Goal: Information Seeking & Learning: Check status

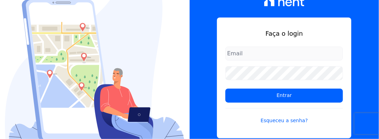
type input "[EMAIL_ADDRESS][DOMAIN_NAME]"
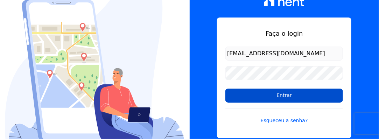
click at [271, 93] on input "Entrar" at bounding box center [284, 96] width 118 height 14
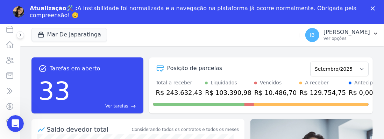
scroll to position [70, 0]
click at [7, 62] on icon at bounding box center [10, 59] width 8 height 8
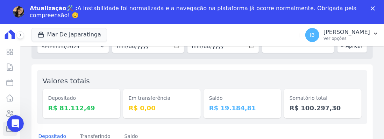
scroll to position [35, 0]
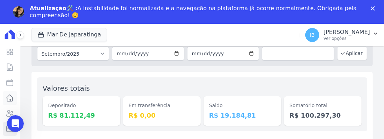
click at [7, 98] on icon at bounding box center [10, 98] width 7 height 6
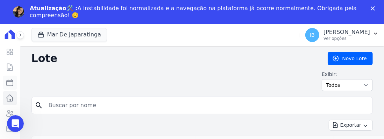
click at [9, 80] on link "Parcelas" at bounding box center [10, 83] width 14 height 14
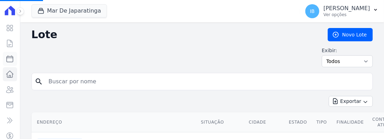
click at [11, 58] on link "Parcelas" at bounding box center [10, 59] width 14 height 14
select select
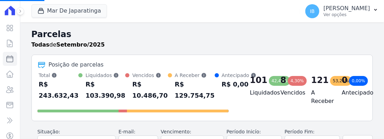
select select
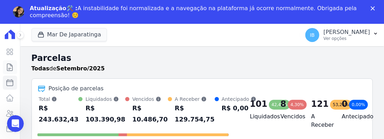
click at [5, 64] on link "Contratos" at bounding box center [10, 67] width 14 height 14
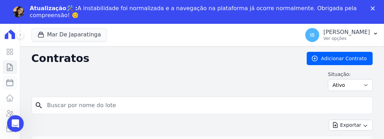
click at [9, 83] on link "Parcelas" at bounding box center [10, 83] width 14 height 14
select select
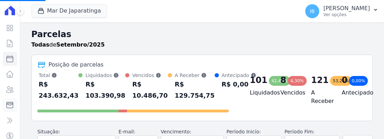
click at [8, 106] on icon at bounding box center [10, 105] width 6 height 6
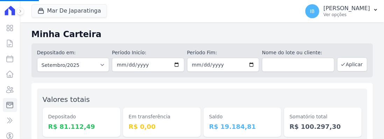
select select
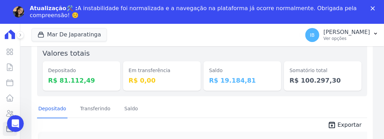
scroll to position [35, 0]
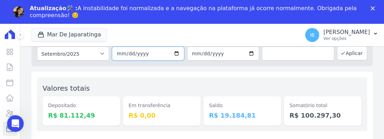
click at [177, 51] on input "2025-09-01" at bounding box center [148, 54] width 72 height 14
click at [249, 54] on input "2025-09-30" at bounding box center [223, 54] width 72 height 14
type input "2025-09-15"
click at [349, 53] on button "Aplicar" at bounding box center [352, 53] width 30 height 14
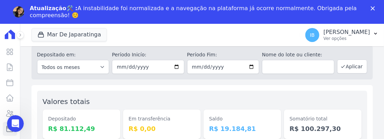
scroll to position [35, 0]
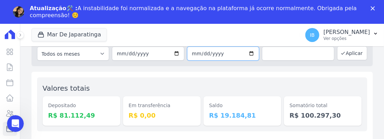
click at [249, 52] on input "2025-09-15" at bounding box center [223, 54] width 72 height 14
type input "[DATE]"
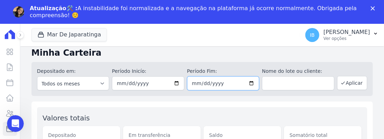
scroll to position [0, 0]
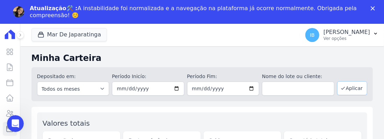
drag, startPoint x: 344, startPoint y: 89, endPoint x: 330, endPoint y: 92, distance: 13.8
click at [344, 89] on button "Aplicar" at bounding box center [352, 88] width 30 height 14
click at [249, 89] on input "[DATE]" at bounding box center [223, 89] width 72 height 14
type input "[DATE]"
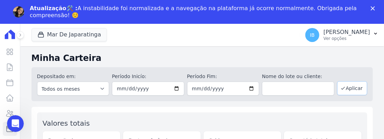
click at [343, 88] on button "Aplicar" at bounding box center [352, 88] width 30 height 14
click at [8, 99] on icon at bounding box center [10, 98] width 8 height 8
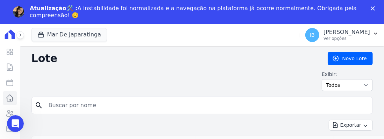
click at [7, 37] on icon at bounding box center [10, 34] width 14 height 10
click at [23, 34] on button at bounding box center [20, 35] width 8 height 8
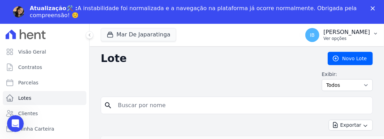
click at [379, 31] on button "IB Ieda Barbosa Ver opções" at bounding box center [342, 35] width 84 height 20
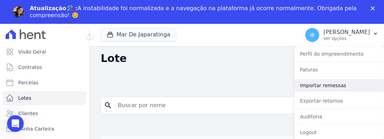
click at [327, 85] on link "Importar remessas" at bounding box center [340, 85] width 90 height 13
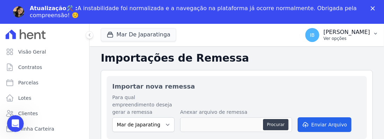
click at [375, 32] on icon "button" at bounding box center [376, 34] width 6 height 6
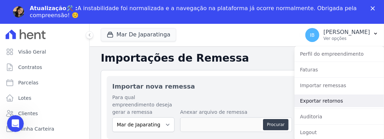
click at [323, 97] on link "Exportar retornos" at bounding box center [340, 101] width 90 height 13
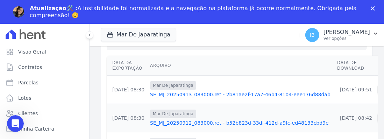
scroll to position [105, 0]
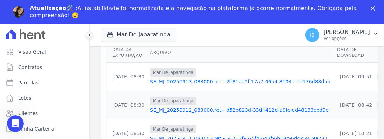
click at [88, 35] on icon at bounding box center [90, 35] width 4 height 4
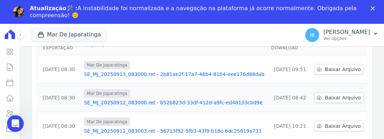
scroll to position [140, 0]
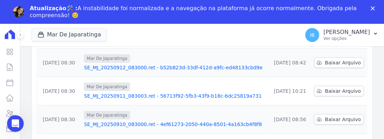
click at [114, 83] on span "Mar De Japaratinga" at bounding box center [107, 87] width 46 height 8
click at [10, 81] on link "Parcelas" at bounding box center [10, 83] width 14 height 14
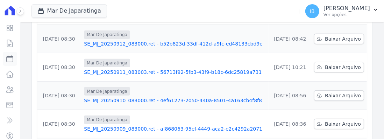
click at [10, 66] on link "Parcelas" at bounding box center [10, 59] width 14 height 14
select select
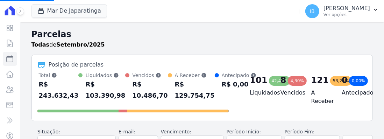
click at [12, 57] on div "Visão Geral Contratos [GEOGRAPHIC_DATA] Lotes Clientes Minha Carteira Transferê…" at bounding box center [10, 69] width 20 height 139
select select
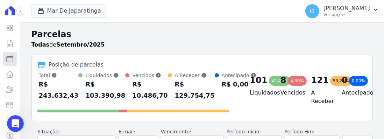
click at [5, 59] on ul "Visão Geral Contratos [GEOGRAPHIC_DATA] Lotes Clientes Minha Carteira Transferê…" at bounding box center [10, 89] width 14 height 137
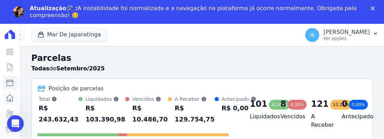
click at [6, 98] on icon at bounding box center [10, 98] width 8 height 8
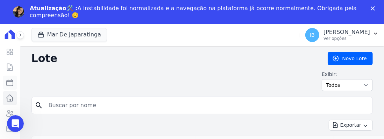
click at [11, 79] on link "Parcelas" at bounding box center [10, 83] width 14 height 14
select select
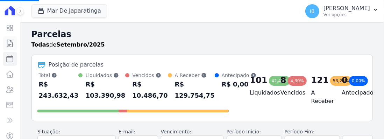
select select
click at [9, 42] on icon at bounding box center [10, 43] width 8 height 8
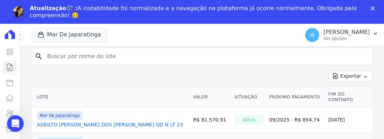
scroll to position [35, 0]
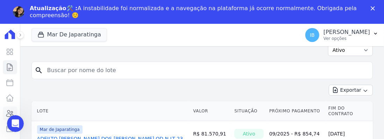
click at [5, 113] on link "Clientes" at bounding box center [10, 113] width 14 height 14
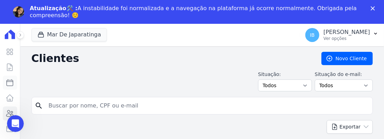
click at [7, 82] on icon at bounding box center [10, 82] width 8 height 8
select select
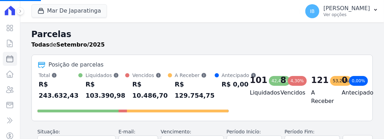
select select
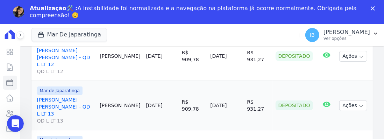
scroll to position [1156, 0]
click at [6, 97] on icon at bounding box center [10, 98] width 8 height 8
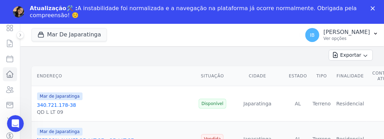
scroll to position [28, 0]
click at [8, 100] on icon at bounding box center [10, 101] width 8 height 8
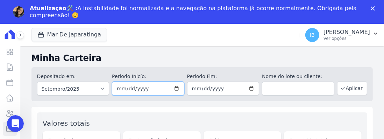
click at [176, 88] on input "2025-09-01" at bounding box center [148, 89] width 72 height 14
type input "2025-09-11"
click at [251, 87] on input "2025-09-30" at bounding box center [223, 89] width 72 height 14
type input "2025-09-11"
click at [346, 87] on button "Aplicar" at bounding box center [352, 88] width 30 height 14
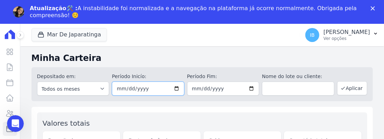
click at [175, 87] on input "[DATE]" at bounding box center [148, 89] width 72 height 14
type input "2025-09-12"
click at [248, 89] on input "[DATE]" at bounding box center [223, 89] width 72 height 14
type input "[DATE]"
click at [348, 86] on button "Aplicar" at bounding box center [352, 88] width 30 height 14
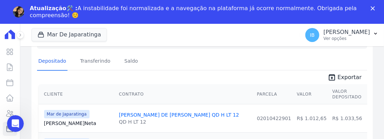
scroll to position [105, 0]
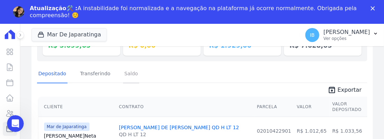
click at [123, 71] on link "Saldo" at bounding box center [131, 74] width 16 height 18
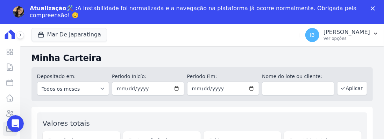
drag, startPoint x: 0, startPoint y: 58, endPoint x: 0, endPoint y: 77, distance: 18.2
click at [0, 64] on div "Visão Geral Contratos [GEOGRAPHIC_DATA] Lotes Clientes Minha Carteira Transferê…" at bounding box center [10, 93] width 20 height 139
click at [0, 78] on div "Visão Geral Contratos [GEOGRAPHIC_DATA] Lotes Clientes Minha Carteira Transferê…" at bounding box center [10, 93] width 20 height 139
drag, startPoint x: 1, startPoint y: 12, endPoint x: 1, endPoint y: 16, distance: 4.3
click at [1, 16] on div "Atualização🛠️ : A instabilidade foi normalizada e a navegação na plataforma já …" at bounding box center [192, 12] width 384 height 18
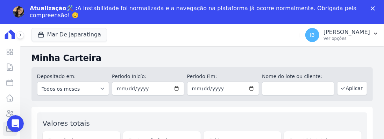
click at [1, 16] on div "Atualização🛠️ : A instabilidade foi normalizada e a navegação na plataforma já …" at bounding box center [192, 12] width 384 height 18
drag, startPoint x: 132, startPoint y: 100, endPoint x: 128, endPoint y: 103, distance: 4.4
click at [132, 100] on div "Depositado em: Todos os meses Outubro/2020 Novembro/2020 Dezembro/2020 Janeiro/…" at bounding box center [203, 84] width 342 height 34
